Goal: Transaction & Acquisition: Purchase product/service

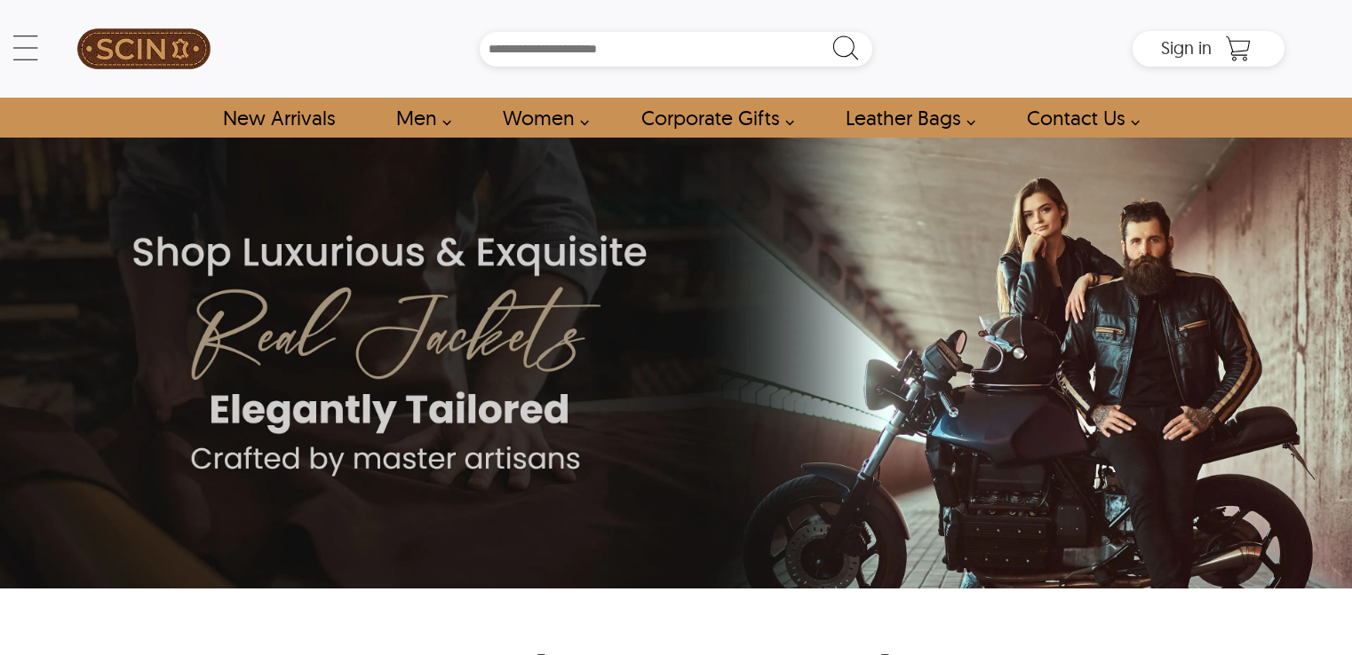
scroll to position [1760, 0]
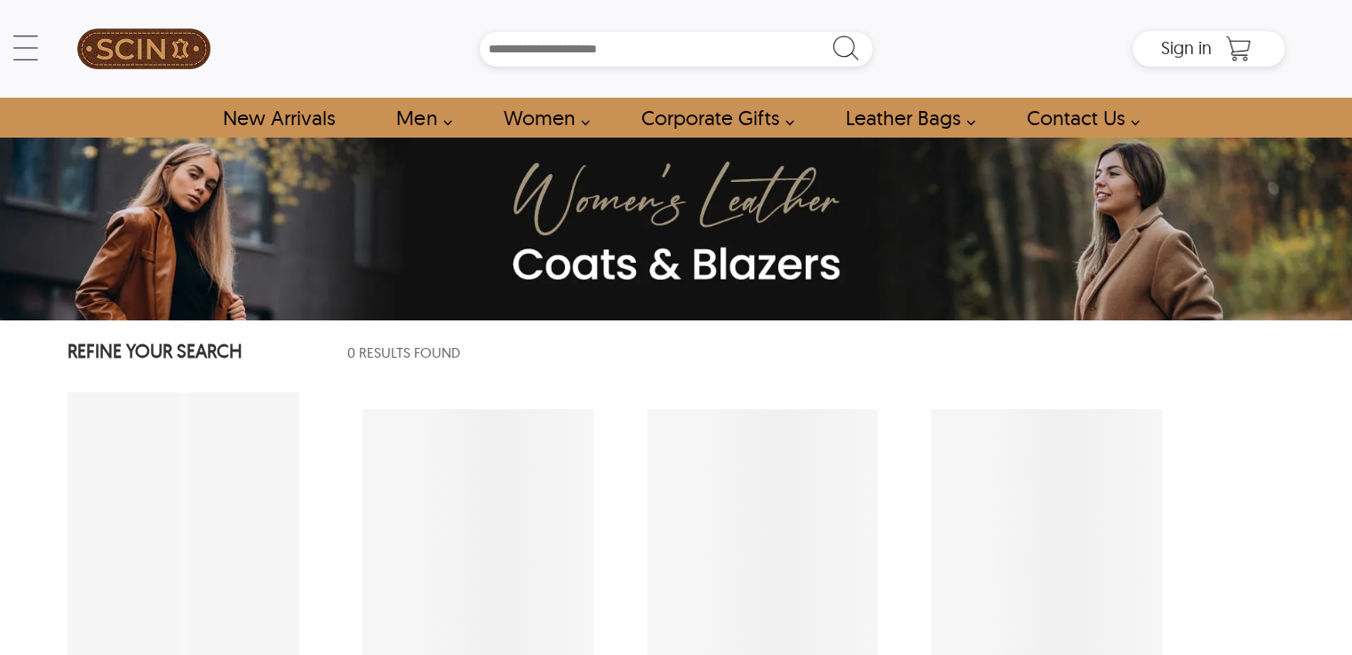
select select "********"
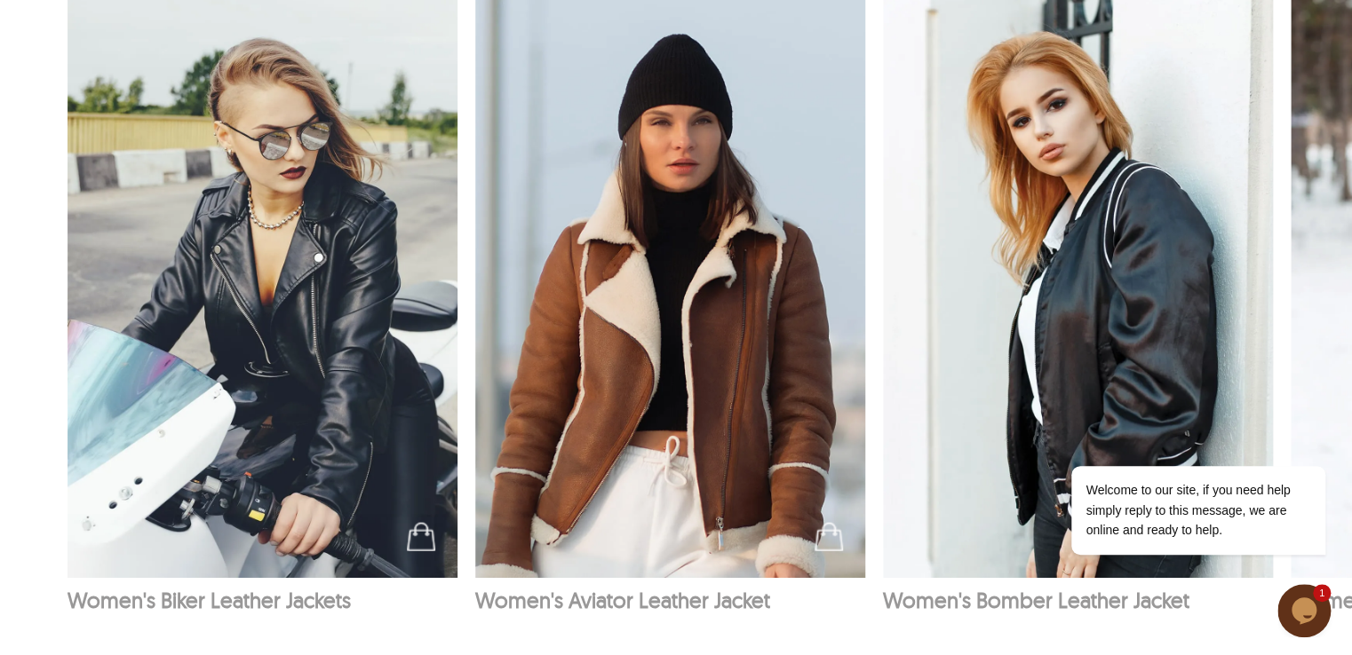
scroll to position [1692, 0]
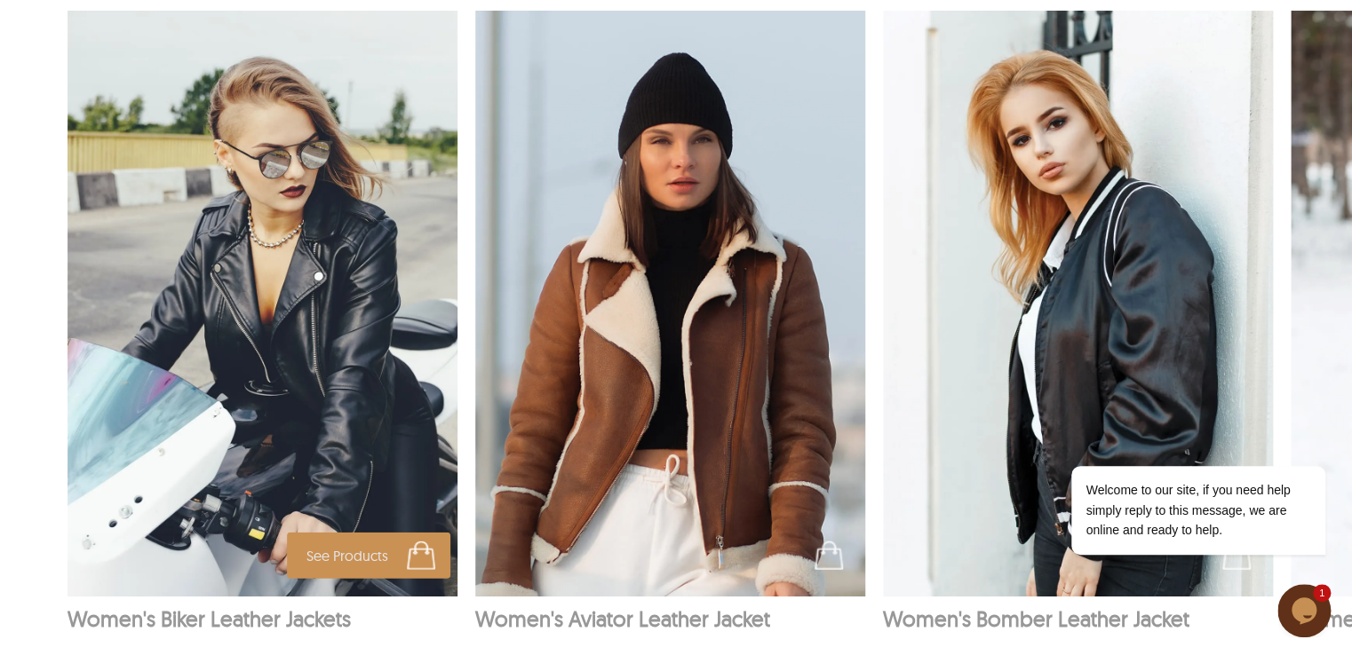
click at [419, 542] on img at bounding box center [421, 556] width 28 height 28
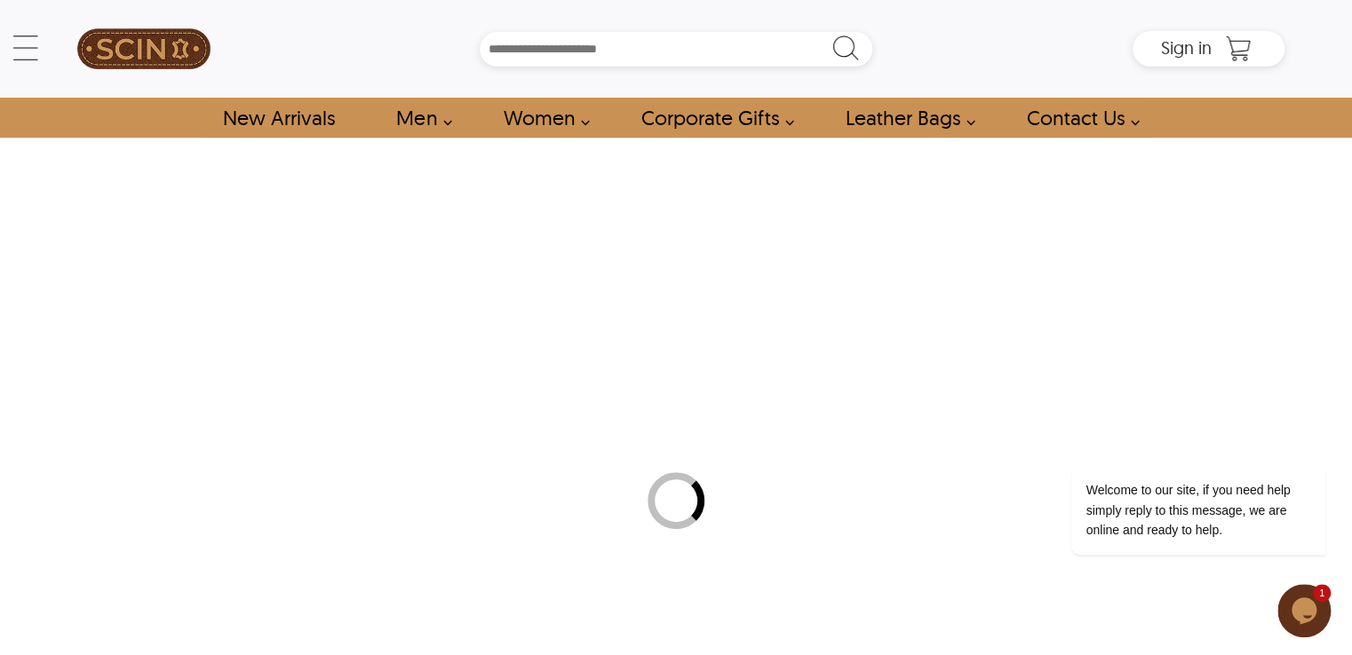
select select "********"
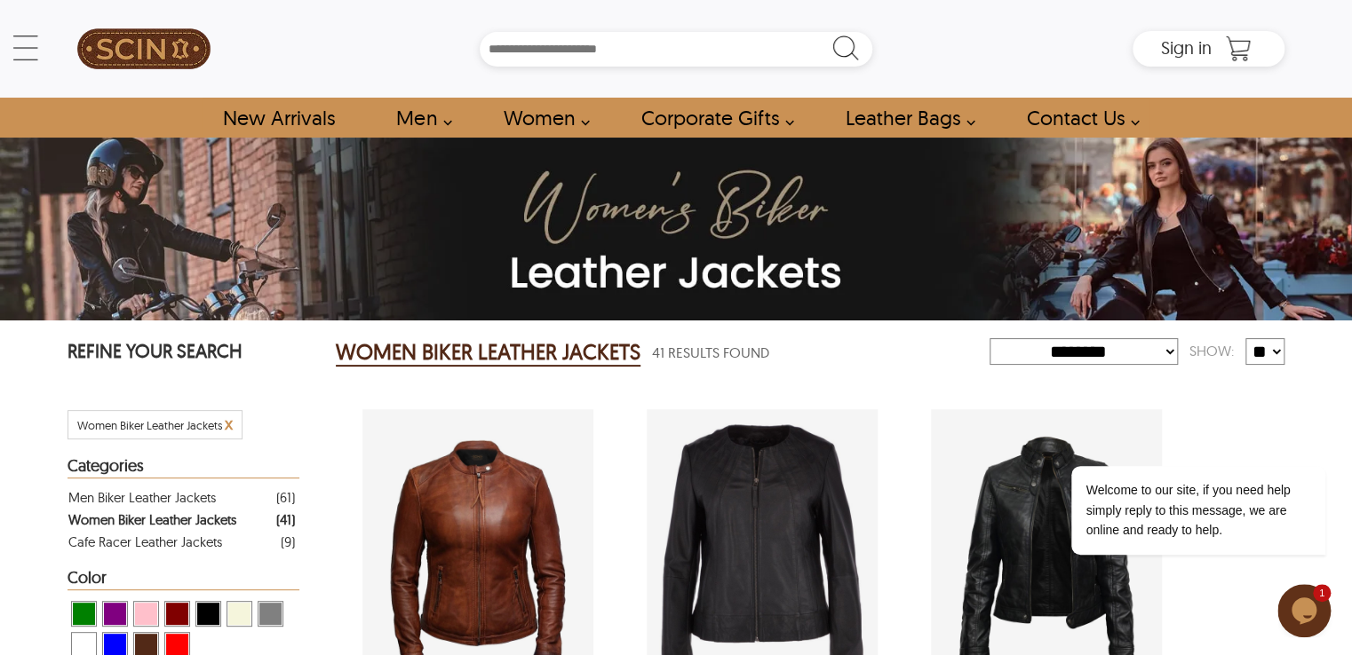
click at [1347, 0] on html "Skip to main content ← Menu New Arrivals Men Leather Jackets Aviator Leather Ja…" at bounding box center [676, 327] width 1352 height 655
click at [1157, 199] on img at bounding box center [676, 229] width 1352 height 183
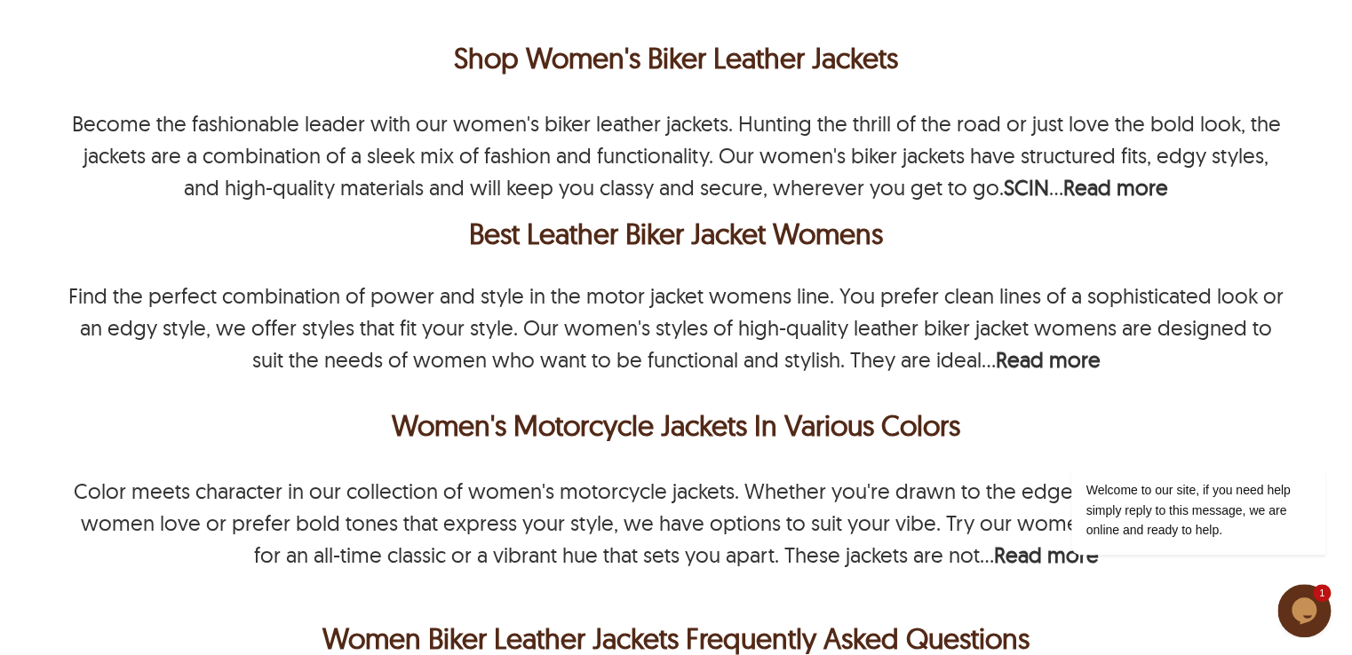
scroll to position [4780, 0]
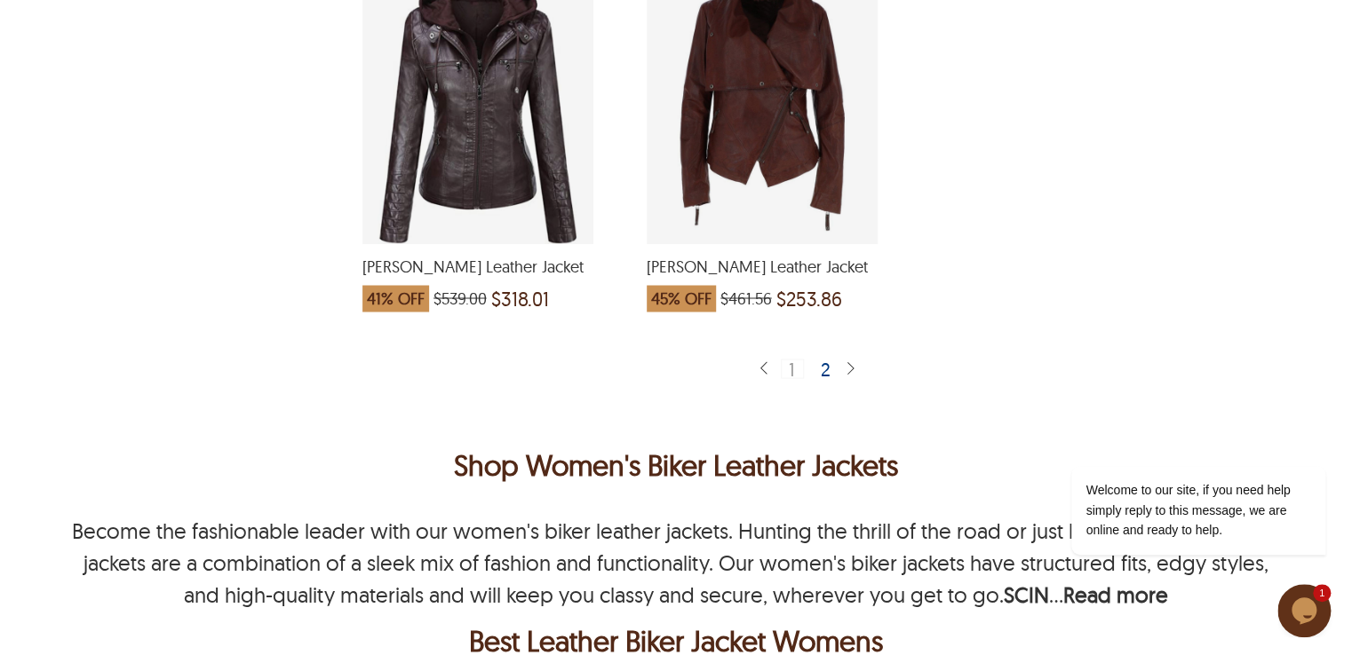
drag, startPoint x: 1363, startPoint y: 126, endPoint x: 1362, endPoint y: 425, distance: 298.4
click at [830, 359] on div "2" at bounding box center [826, 368] width 26 height 18
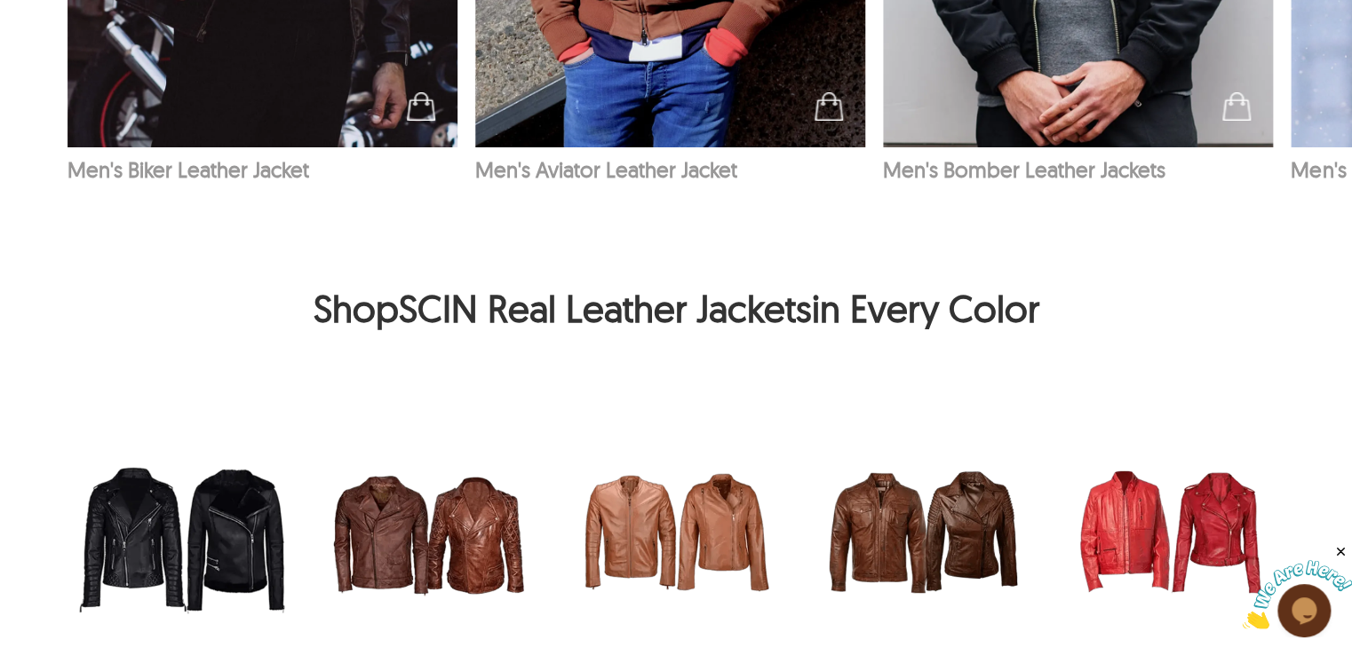
scroll to position [7446, 0]
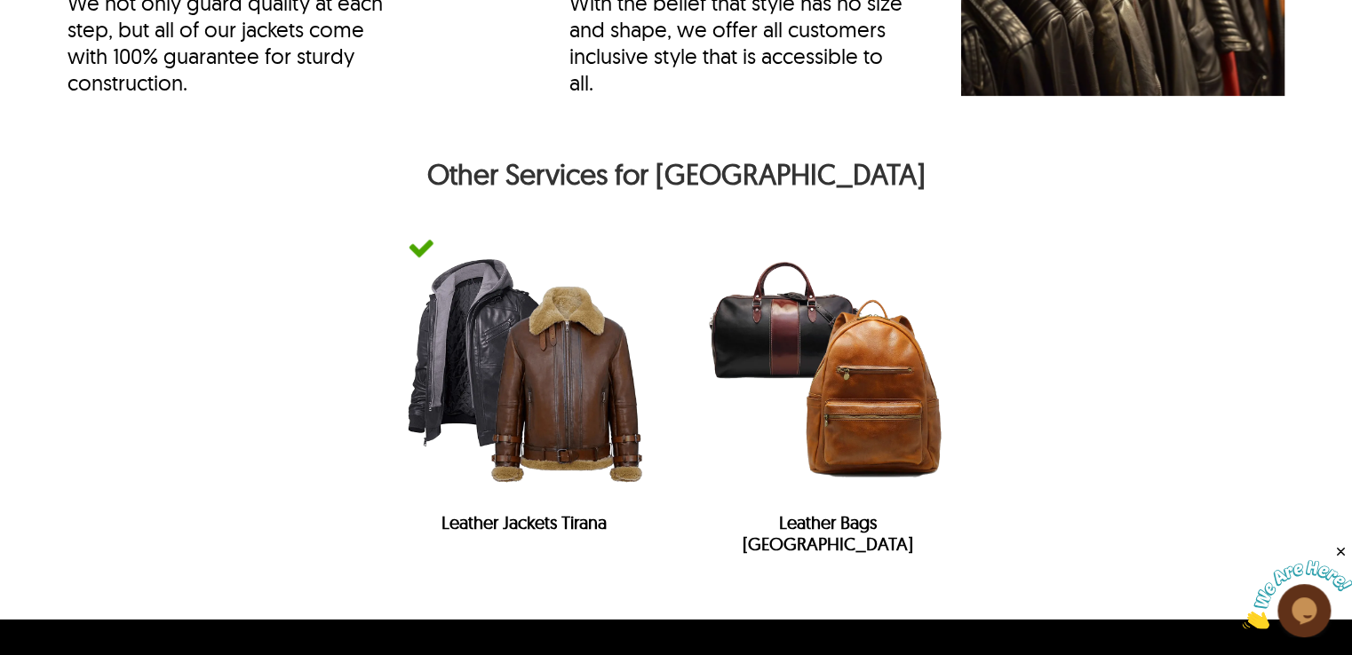
drag, startPoint x: 1363, startPoint y: 293, endPoint x: 1363, endPoint y: 373, distance: 79.9
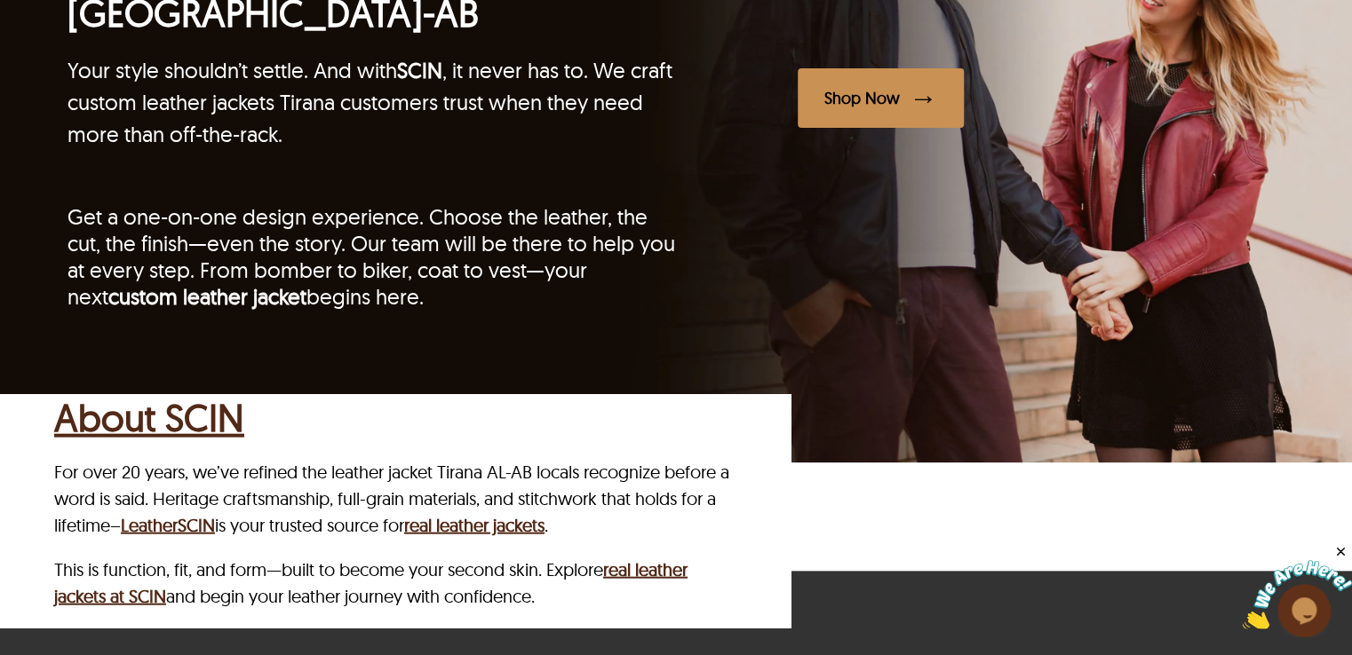
scroll to position [4629, 0]
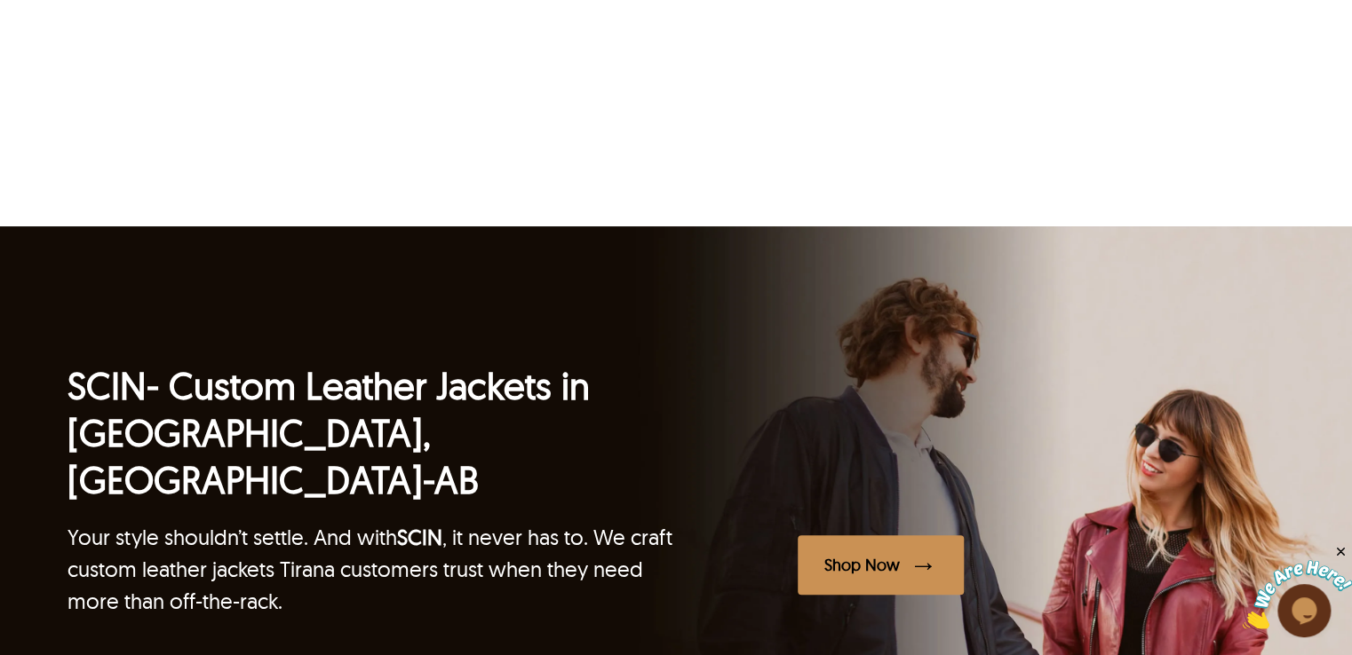
drag, startPoint x: 1361, startPoint y: 369, endPoint x: 1363, endPoint y: 522, distance: 153.7
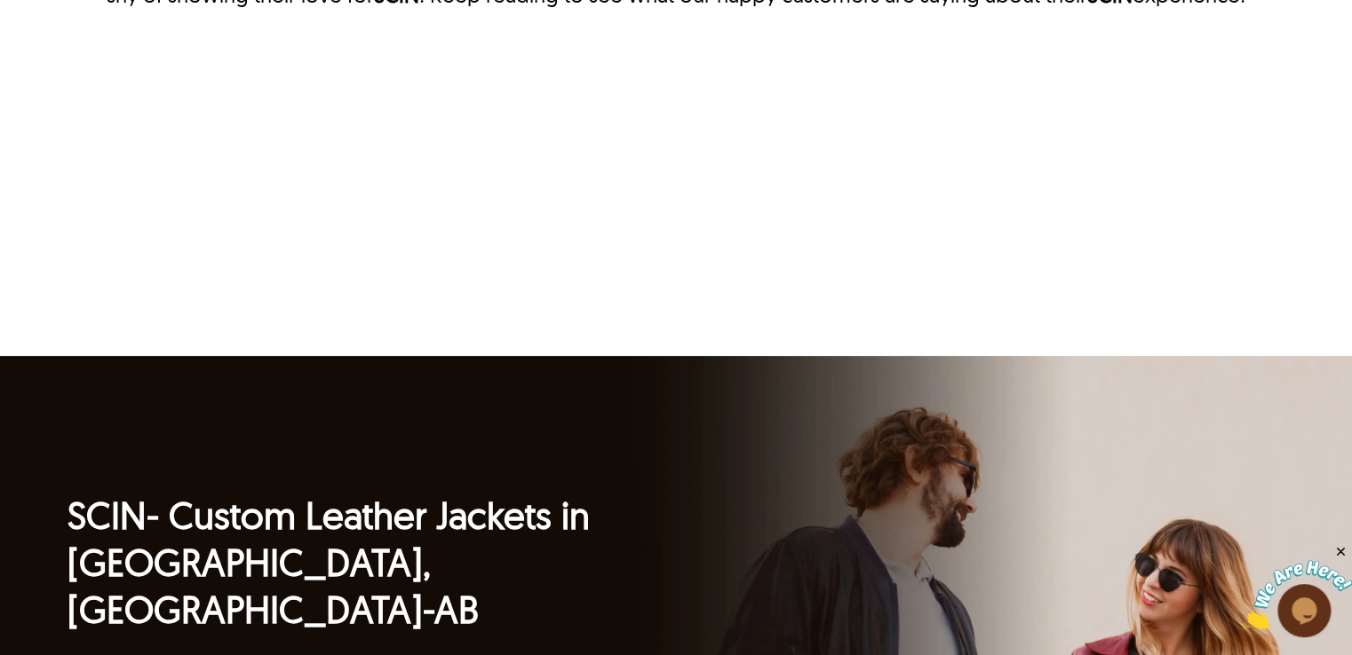
scroll to position [4689, 0]
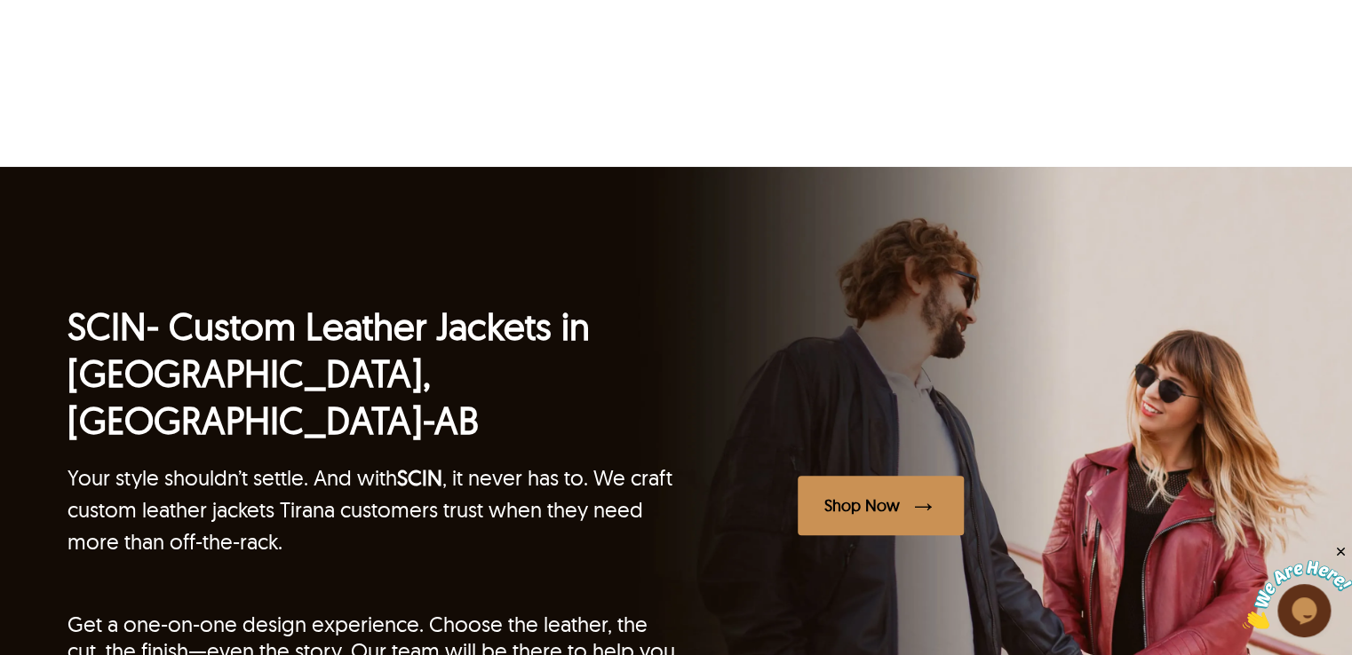
drag, startPoint x: 1358, startPoint y: 369, endPoint x: 1354, endPoint y: 417, distance: 48.2
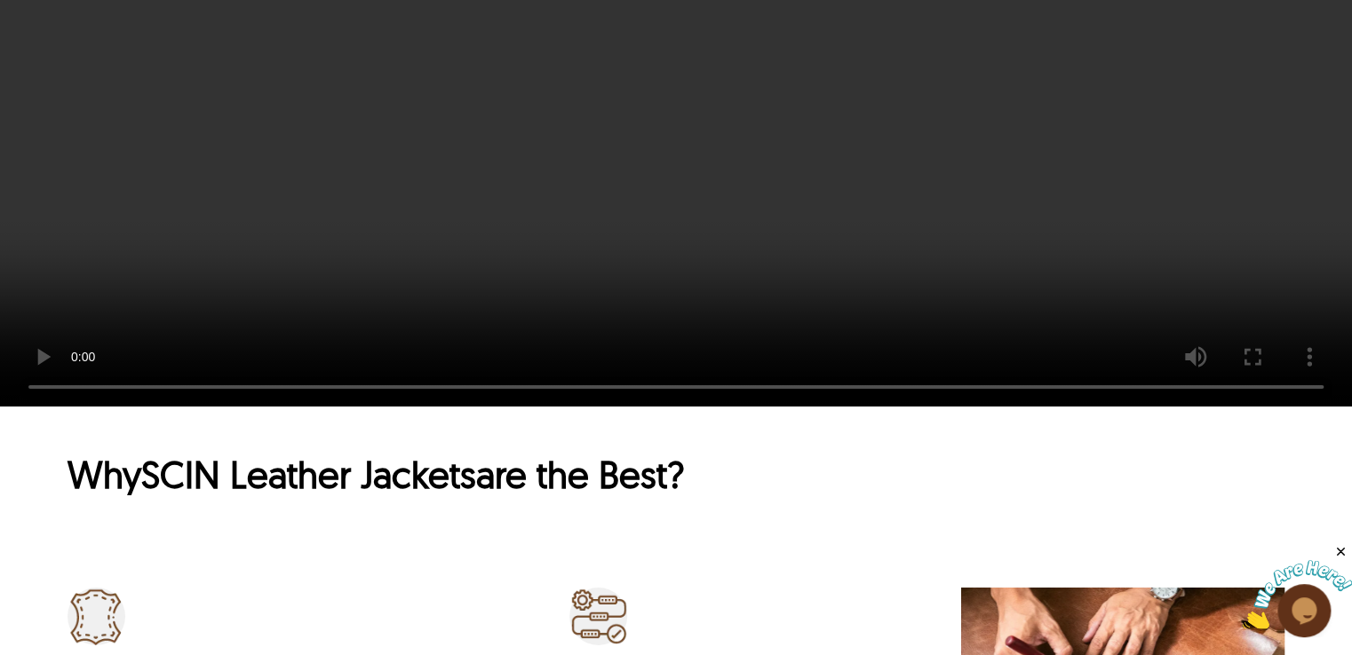
scroll to position [6049, 0]
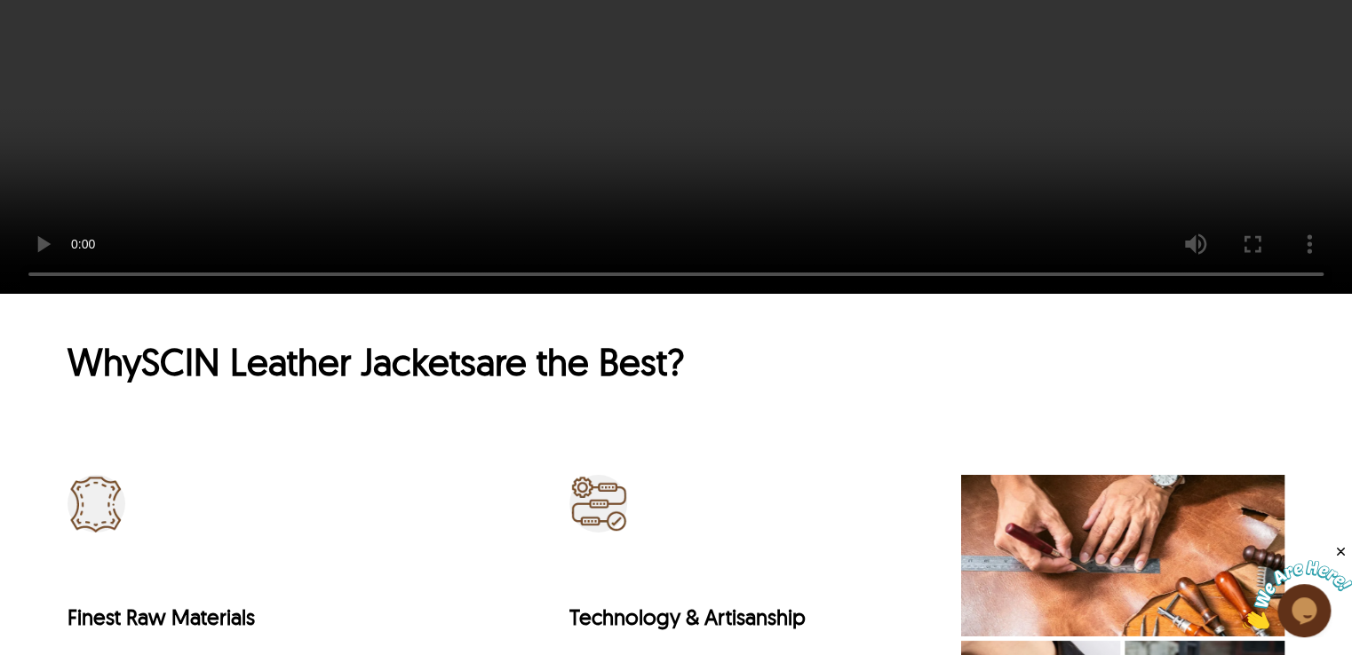
drag, startPoint x: 1355, startPoint y: 361, endPoint x: 1337, endPoint y: 394, distance: 38.6
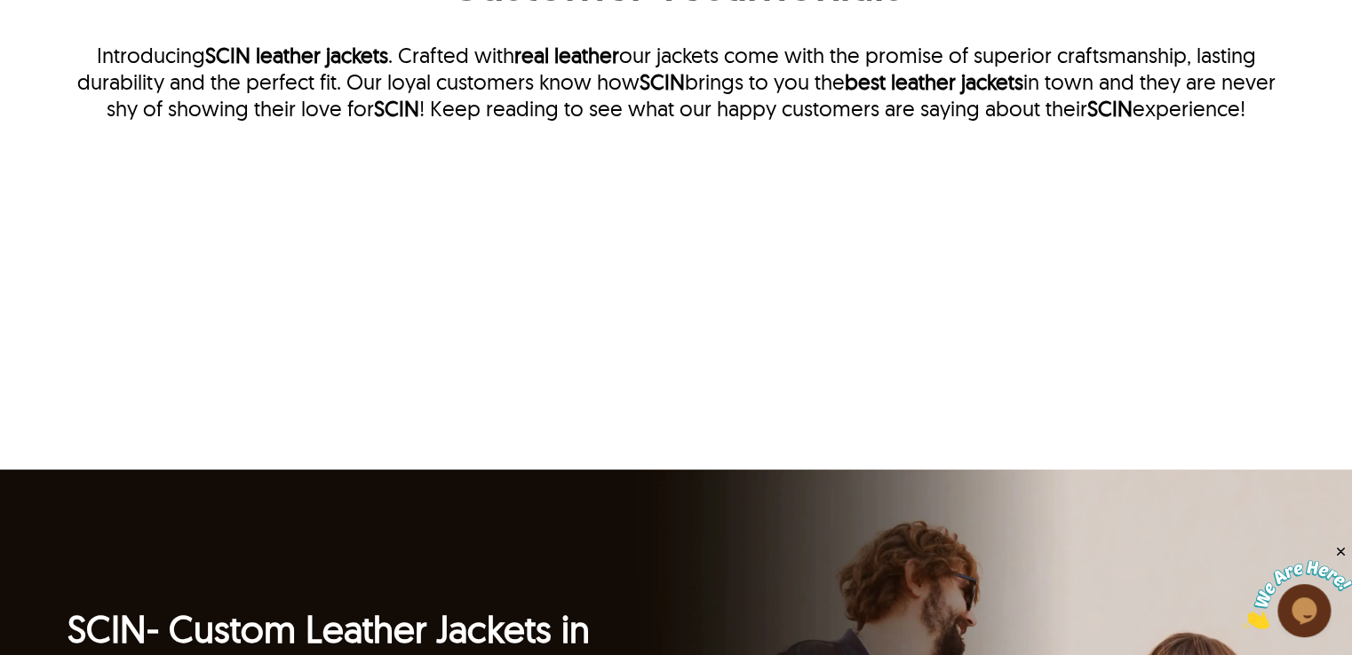
scroll to position [4499, 0]
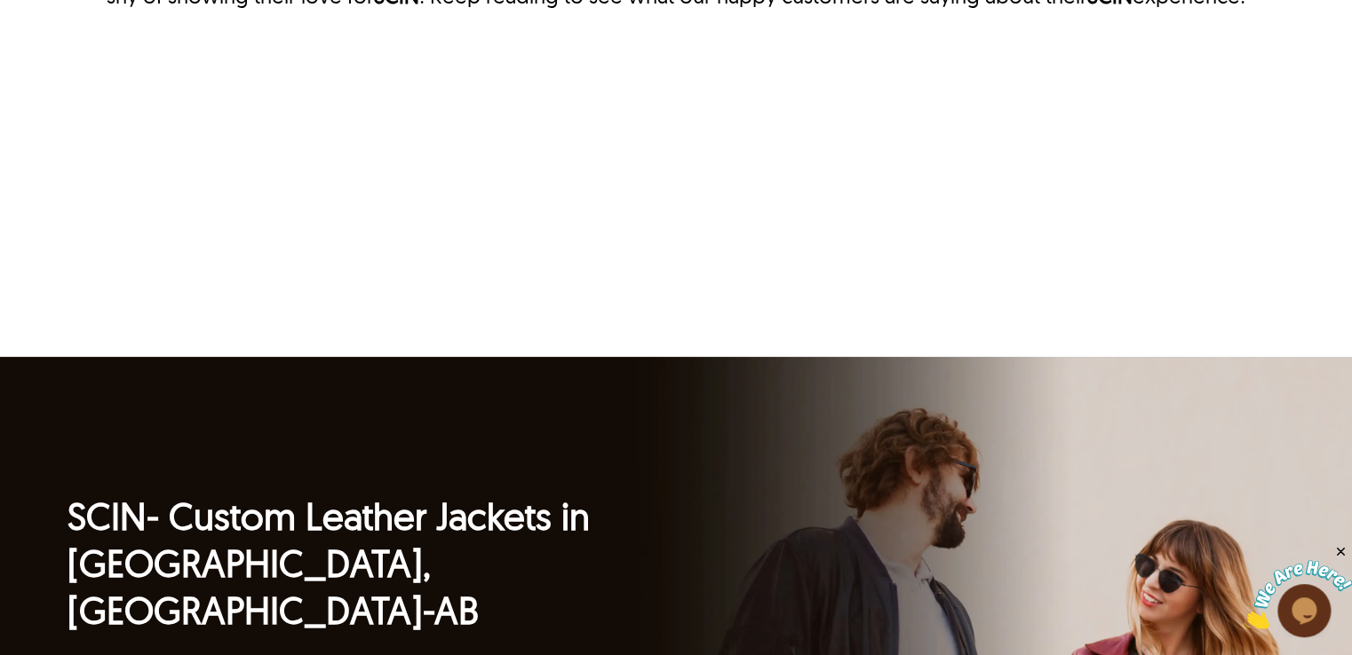
drag, startPoint x: 1363, startPoint y: 317, endPoint x: 1361, endPoint y: 278, distance: 39.2
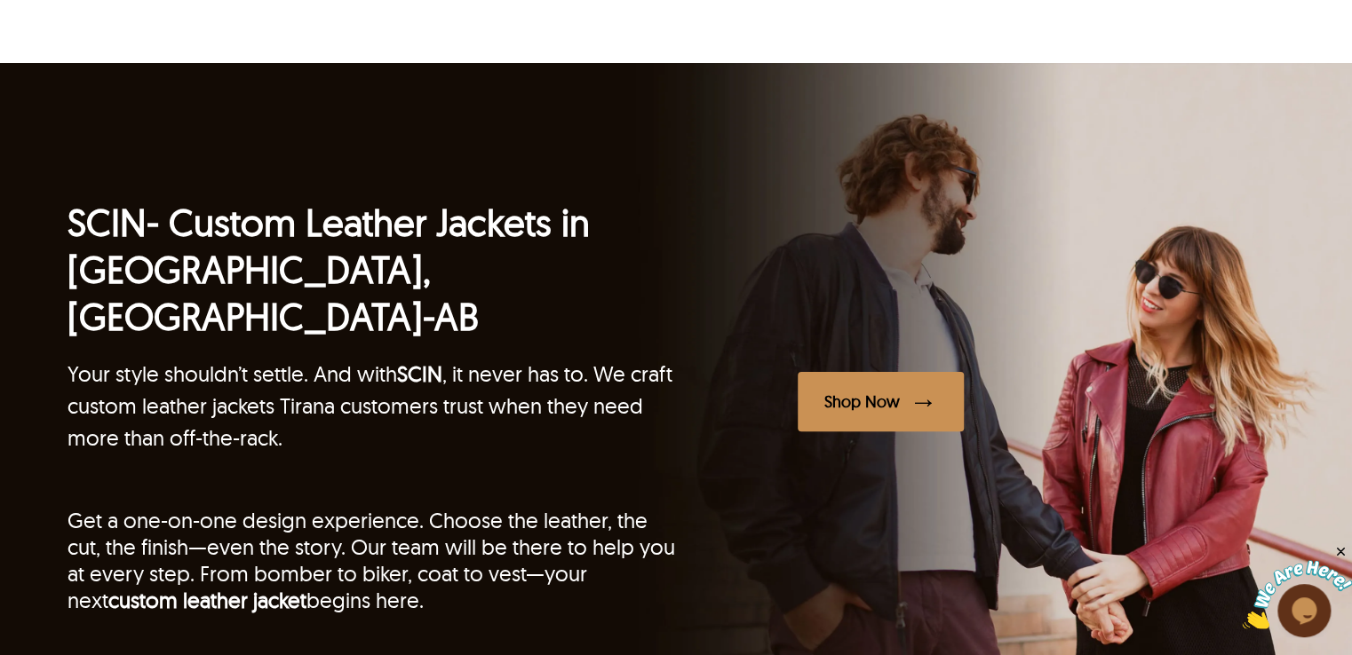
drag, startPoint x: 1352, startPoint y: 351, endPoint x: 1362, endPoint y: 453, distance: 102.7
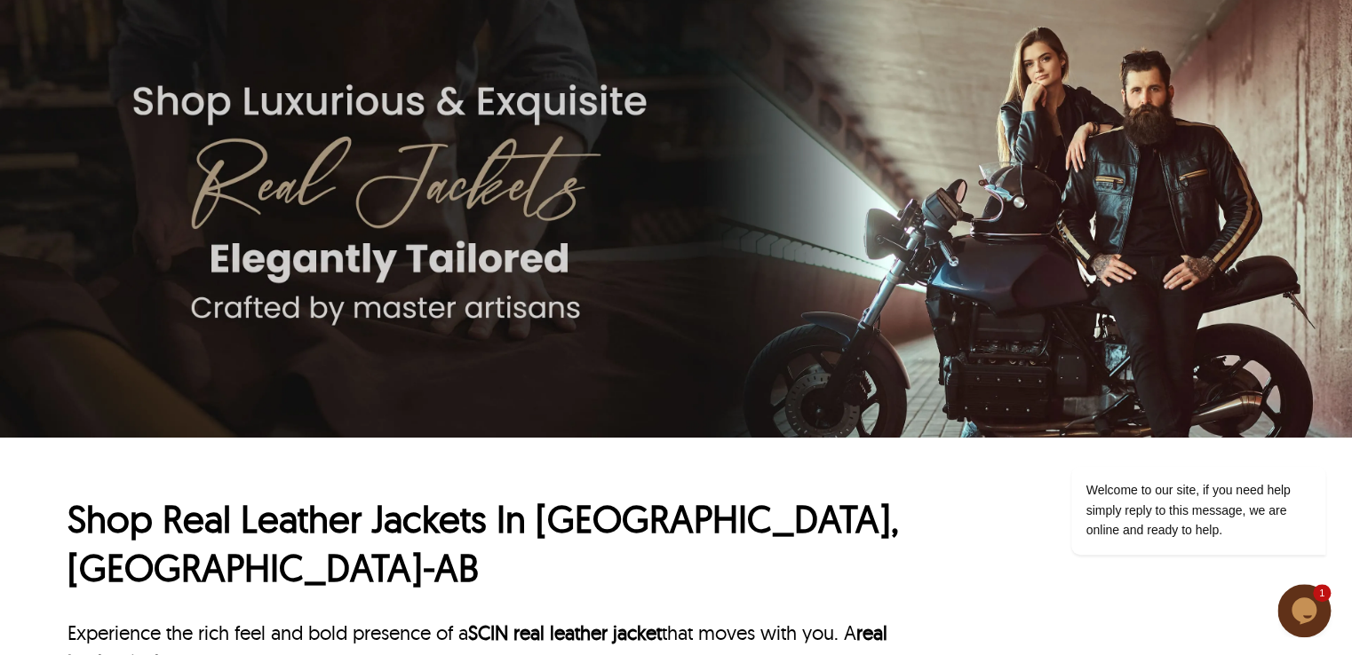
scroll to position [0, 0]
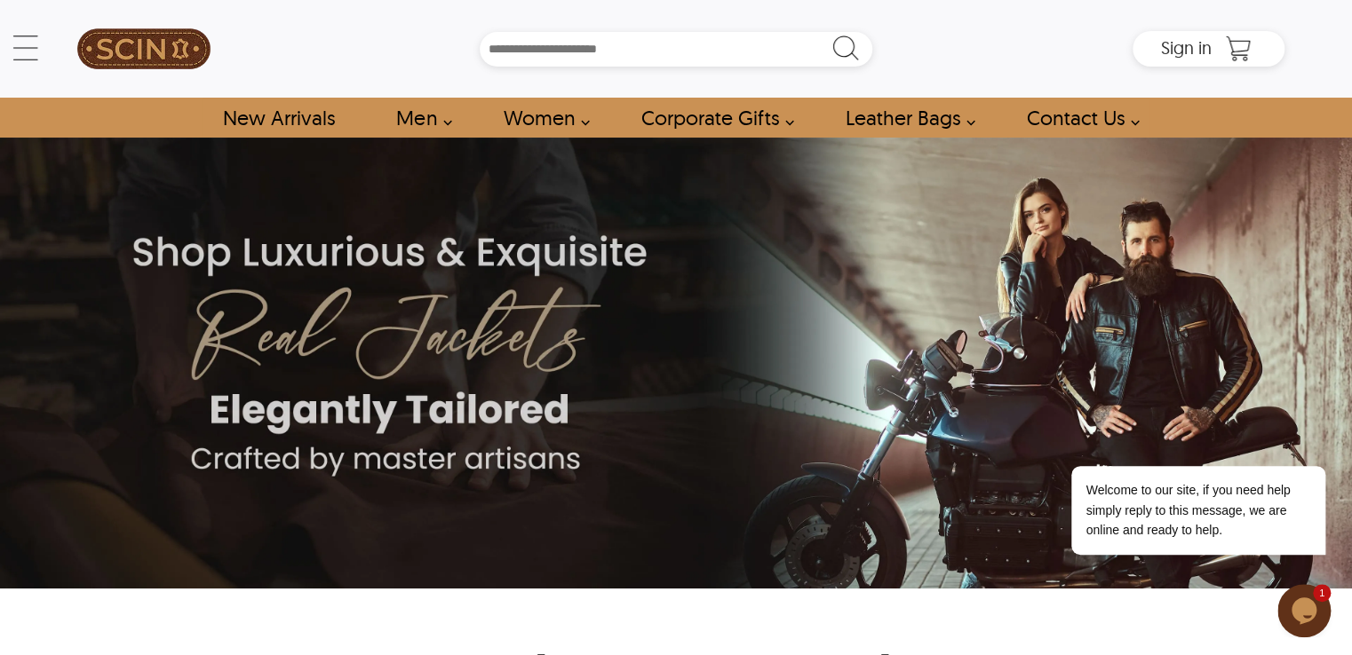
click at [1350, 0] on html "Skip to main content ← Menu New Arrivals Men Leather Jackets Aviator Leather Ja…" at bounding box center [676, 327] width 1352 height 655
